Goal: Navigation & Orientation: Find specific page/section

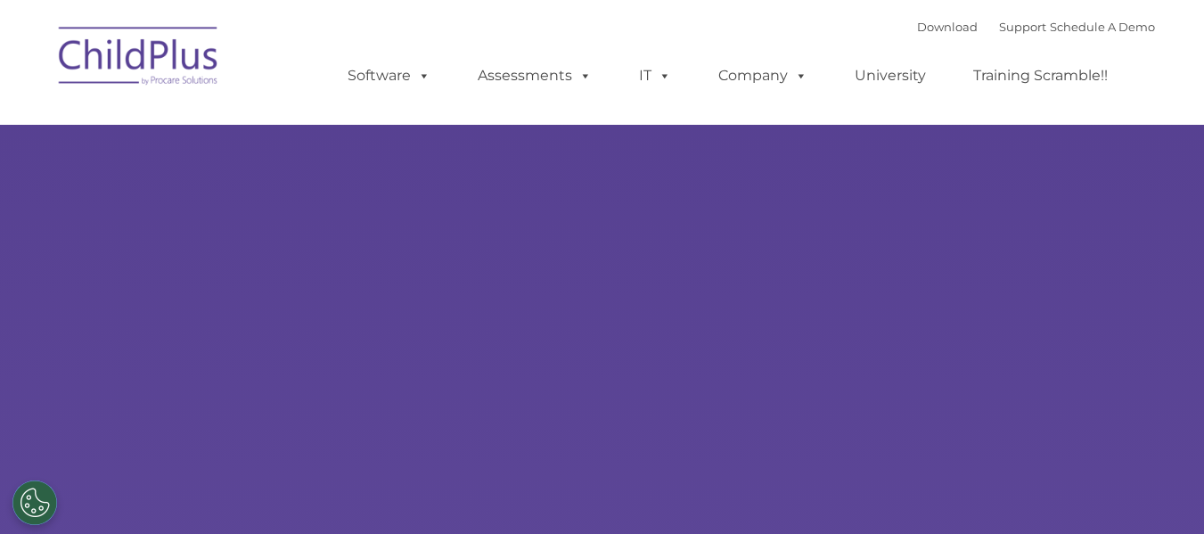
select select "MEDIUM"
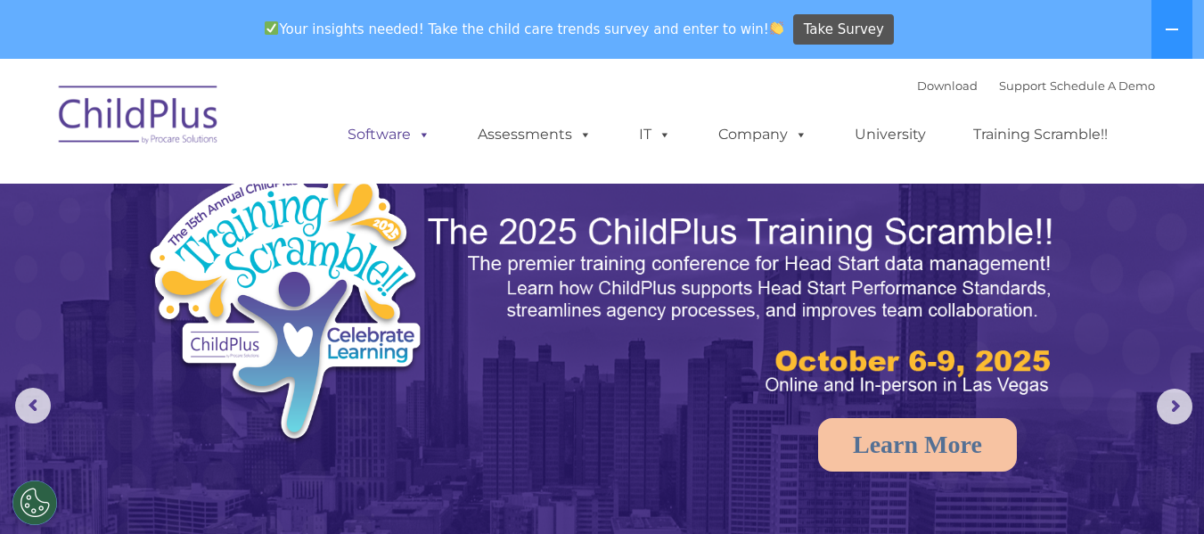
click at [427, 141] on span at bounding box center [421, 134] width 20 height 17
click at [405, 141] on link "Software" at bounding box center [389, 135] width 118 height 36
click at [415, 127] on span at bounding box center [421, 134] width 20 height 17
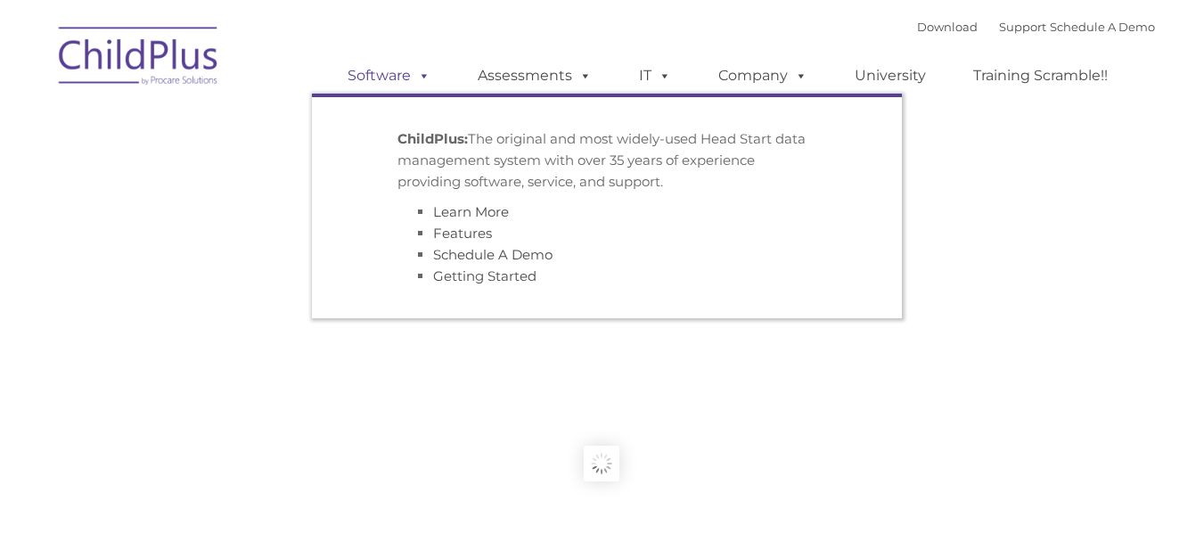
type input ""
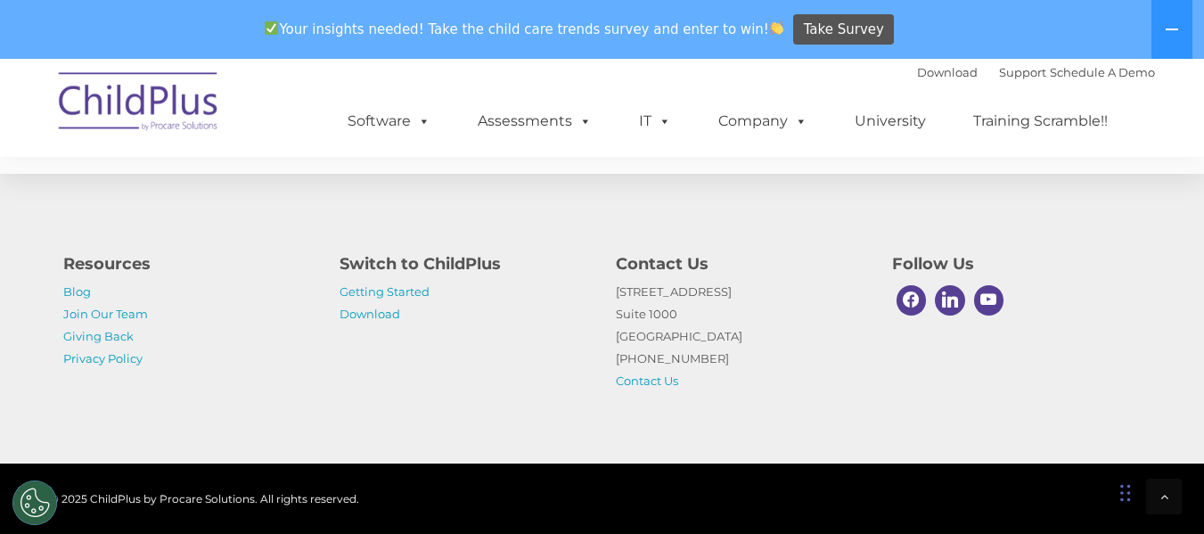
scroll to position [4569, 0]
click at [389, 313] on link "Download" at bounding box center [369, 313] width 61 height 14
